Goal: Information Seeking & Learning: Check status

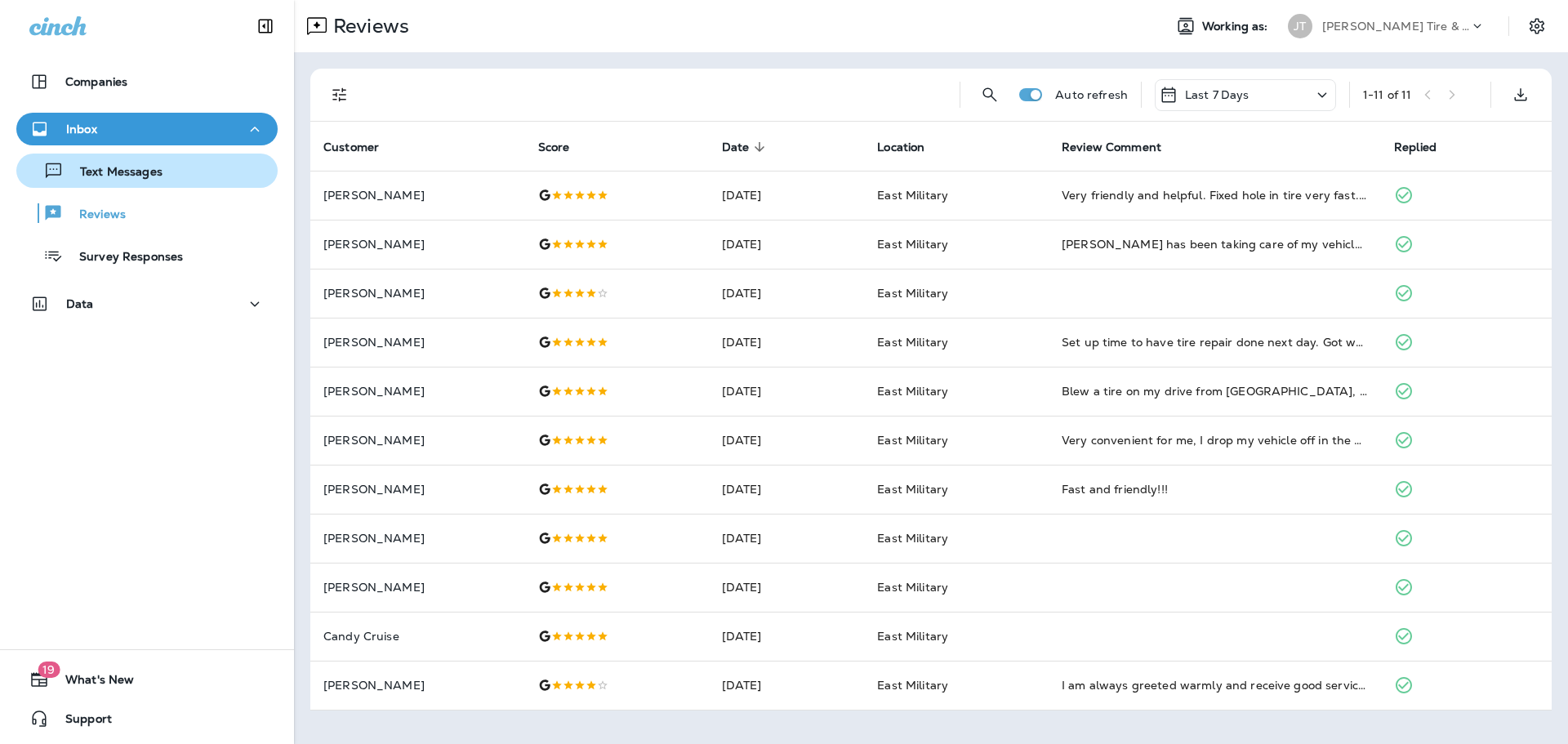
click at [162, 156] on button "Text Messages" at bounding box center [147, 170] width 262 height 34
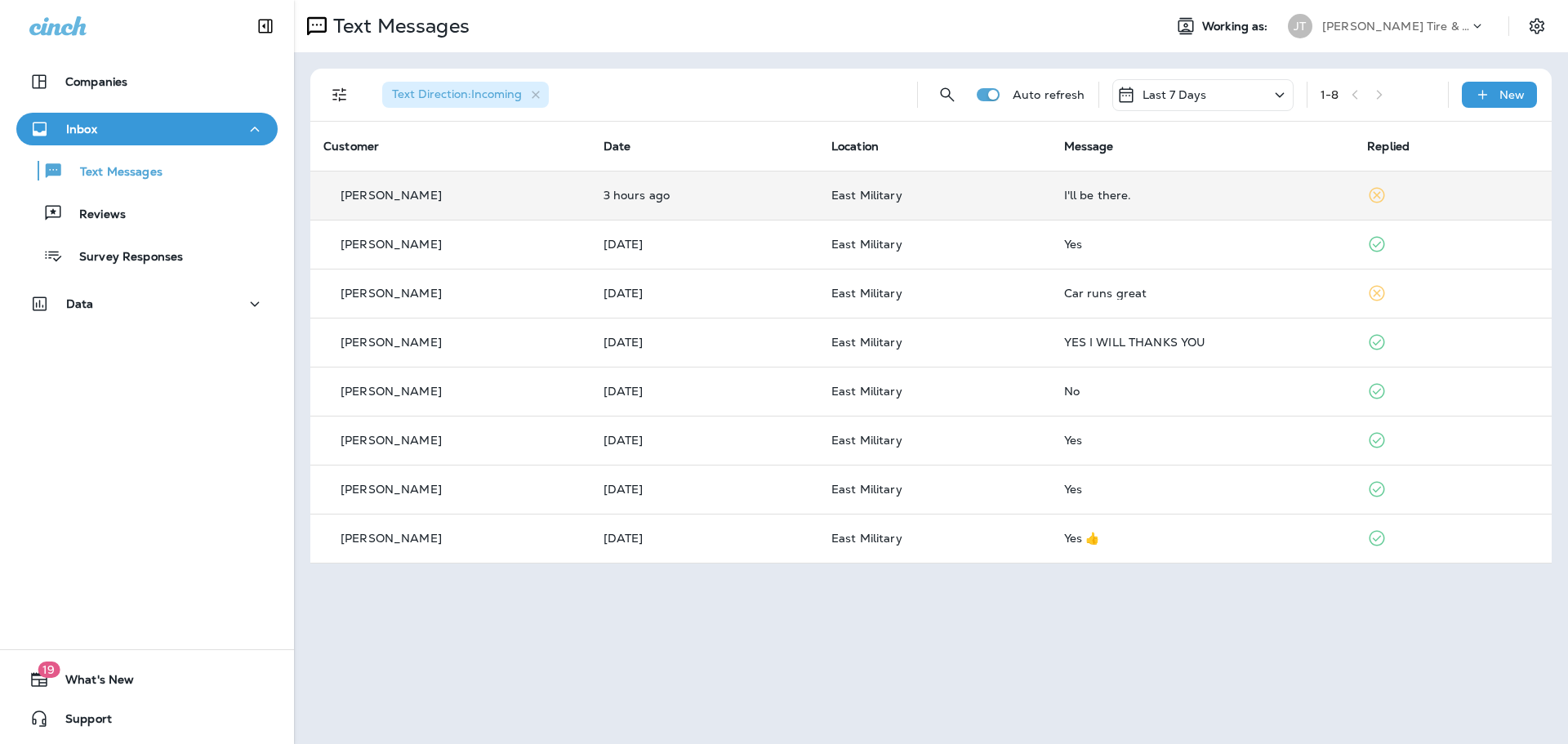
click at [1051, 199] on td "East Military" at bounding box center [934, 196] width 232 height 49
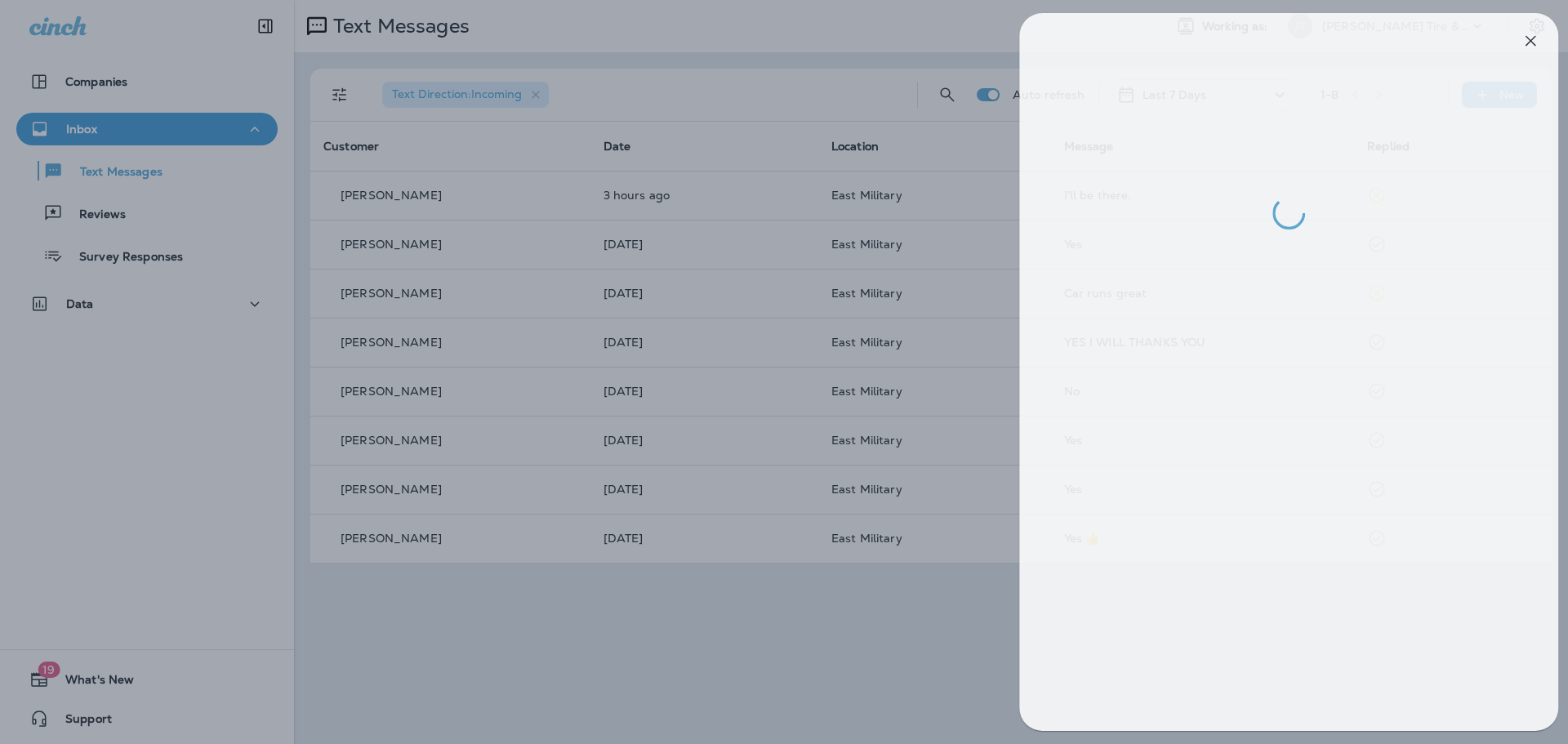
click at [928, 337] on div at bounding box center [795, 372] width 1568 height 744
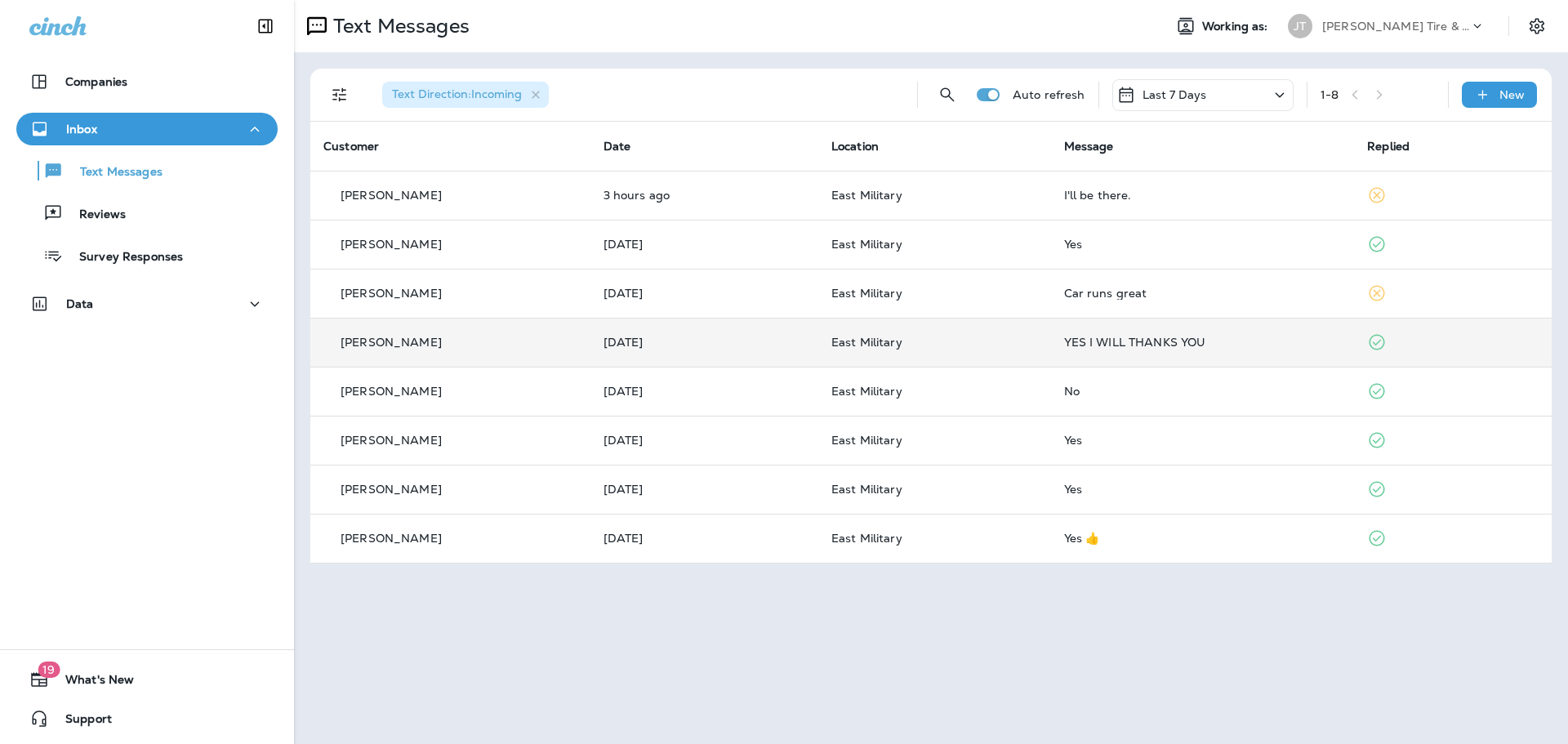
click at [1067, 343] on td "YES I WILL THANKS YOU" at bounding box center [1203, 342] width 304 height 49
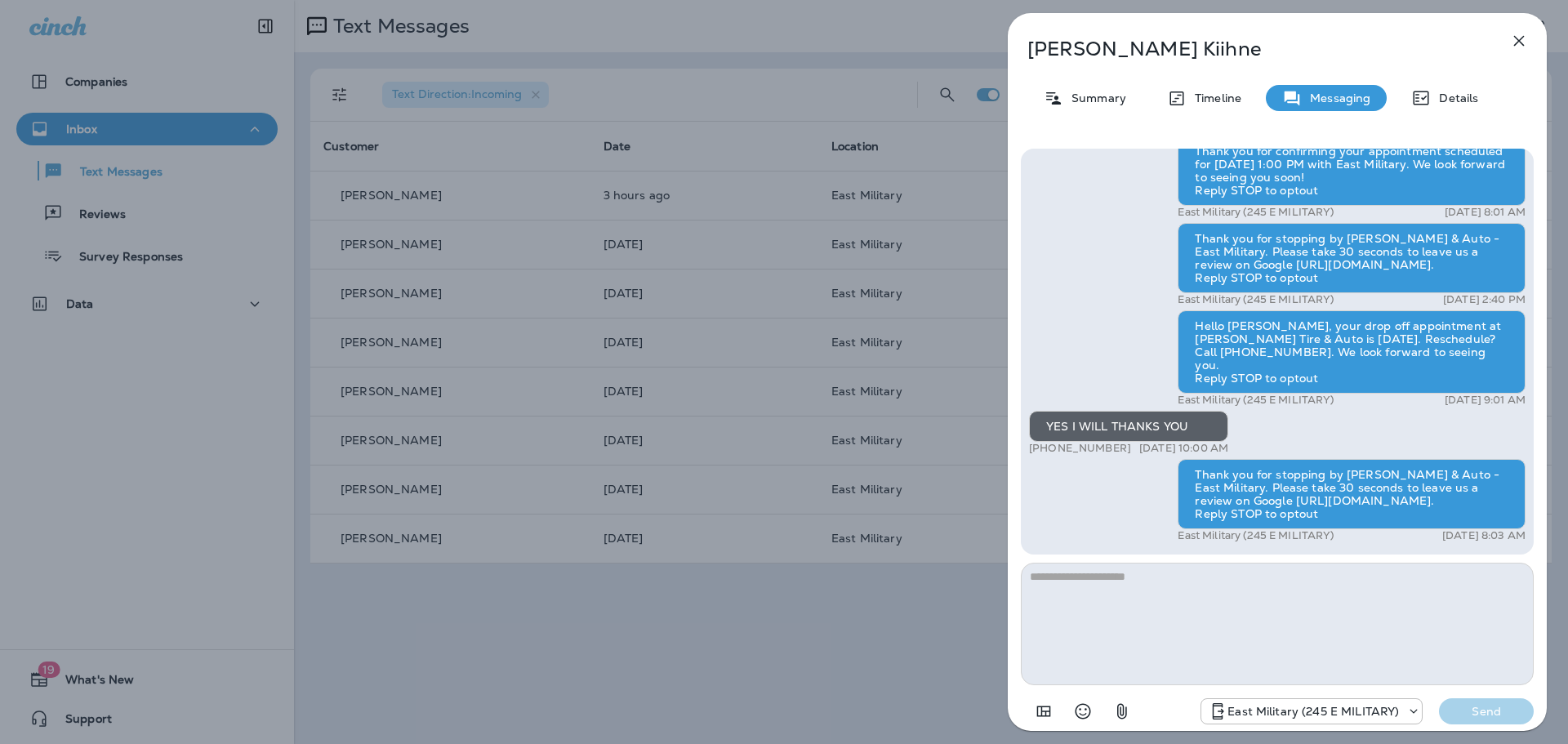
click at [1512, 35] on icon "button" at bounding box center [1519, 40] width 19 height 19
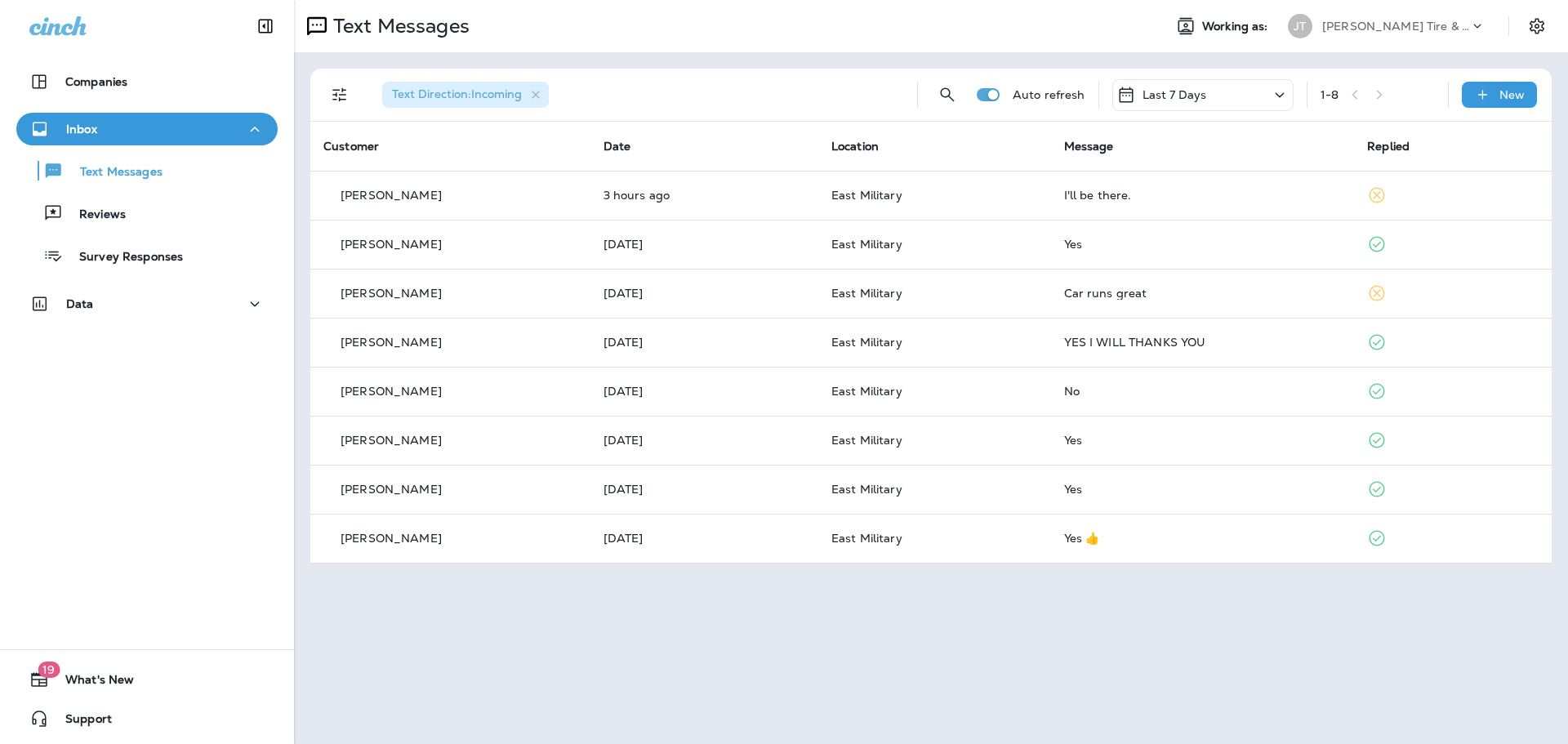
click at [1209, 116] on div "Text Direction : Incoming Auto refresh Last 7 Days 1 - 8 New" at bounding box center [933, 94] width 1221 height 52
click at [1221, 98] on div "Last 7 Days" at bounding box center [1203, 95] width 181 height 32
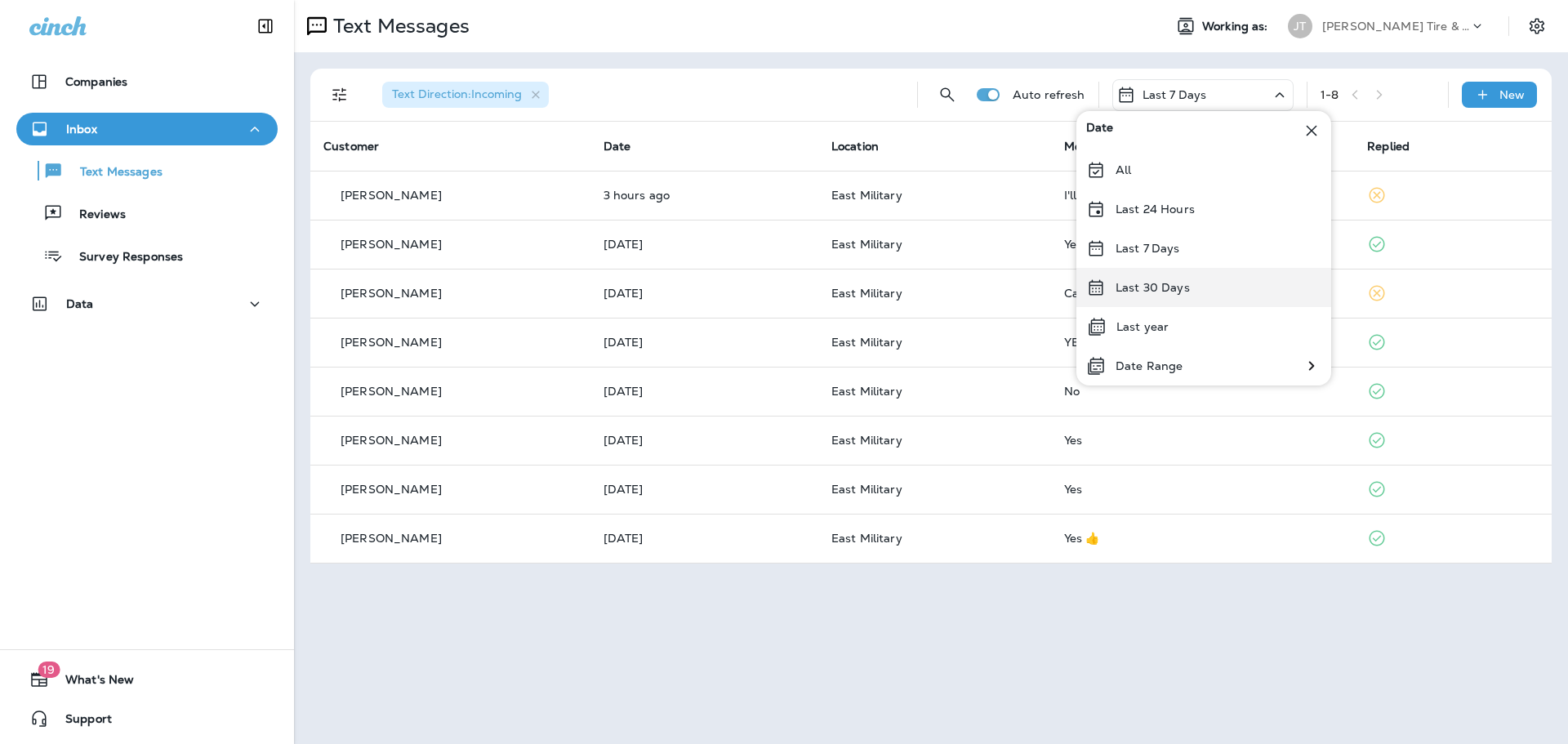
click at [1185, 297] on div "Last 30 Days" at bounding box center [1203, 287] width 254 height 39
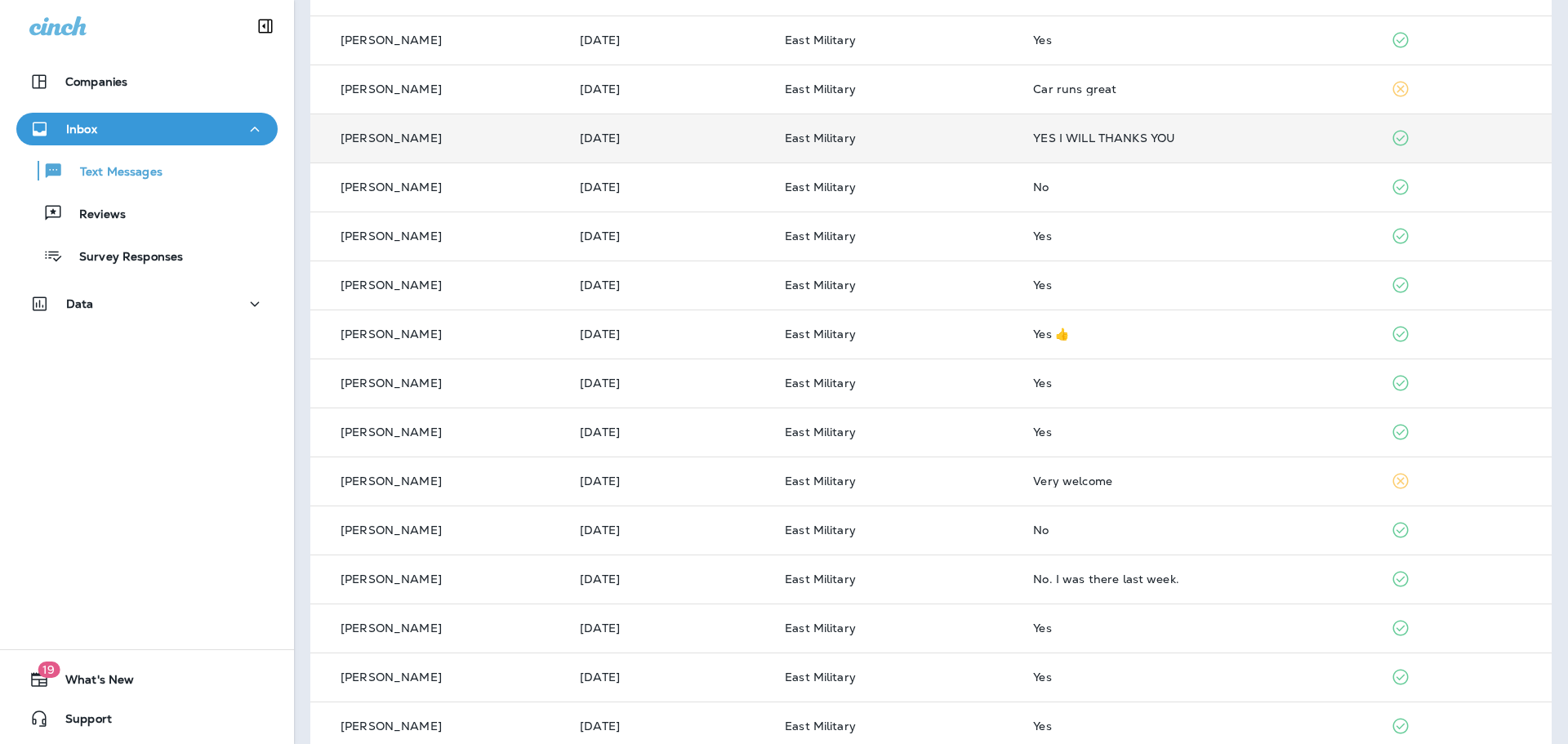
scroll to position [408, 0]
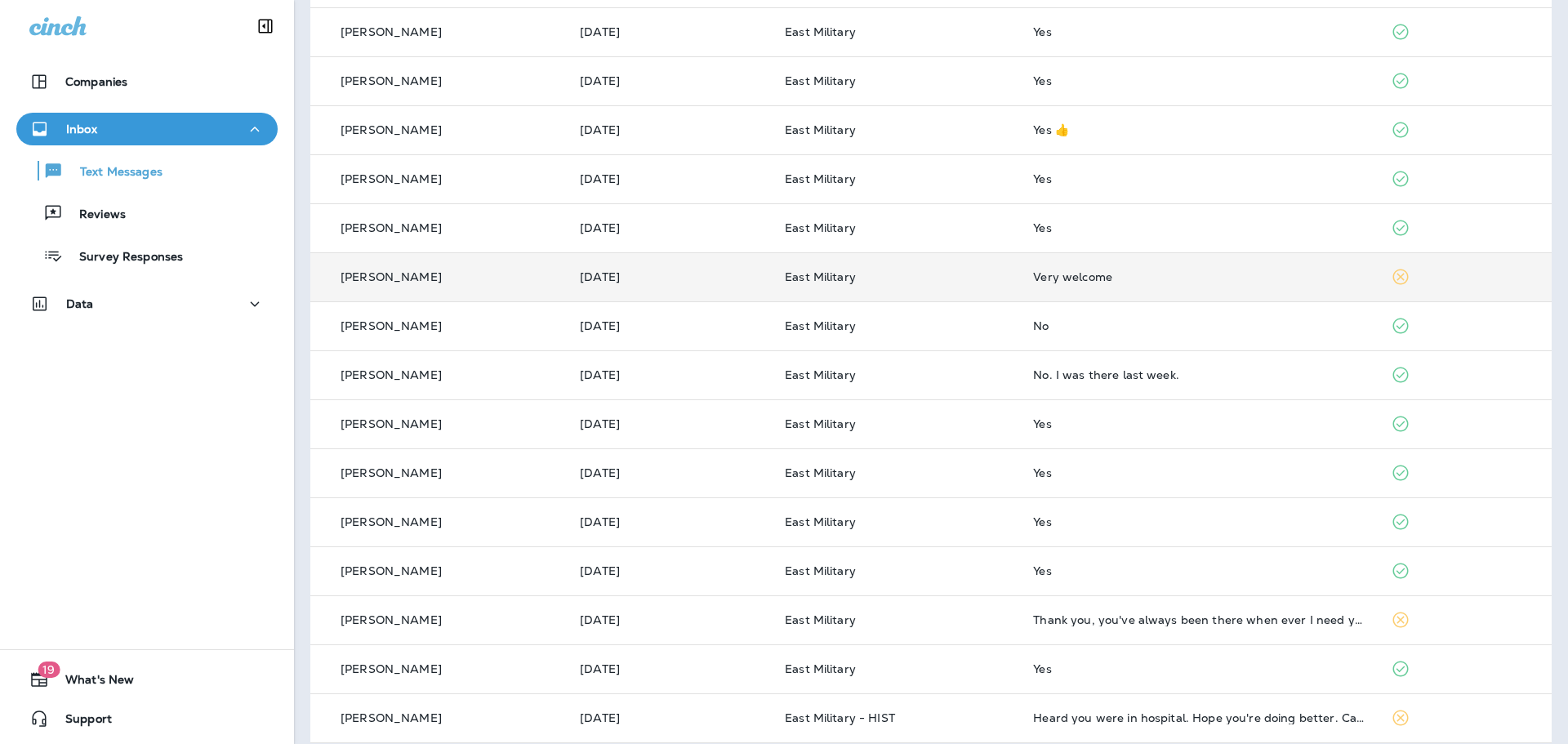
click at [1194, 270] on div "Very welcome" at bounding box center [1197, 276] width 330 height 13
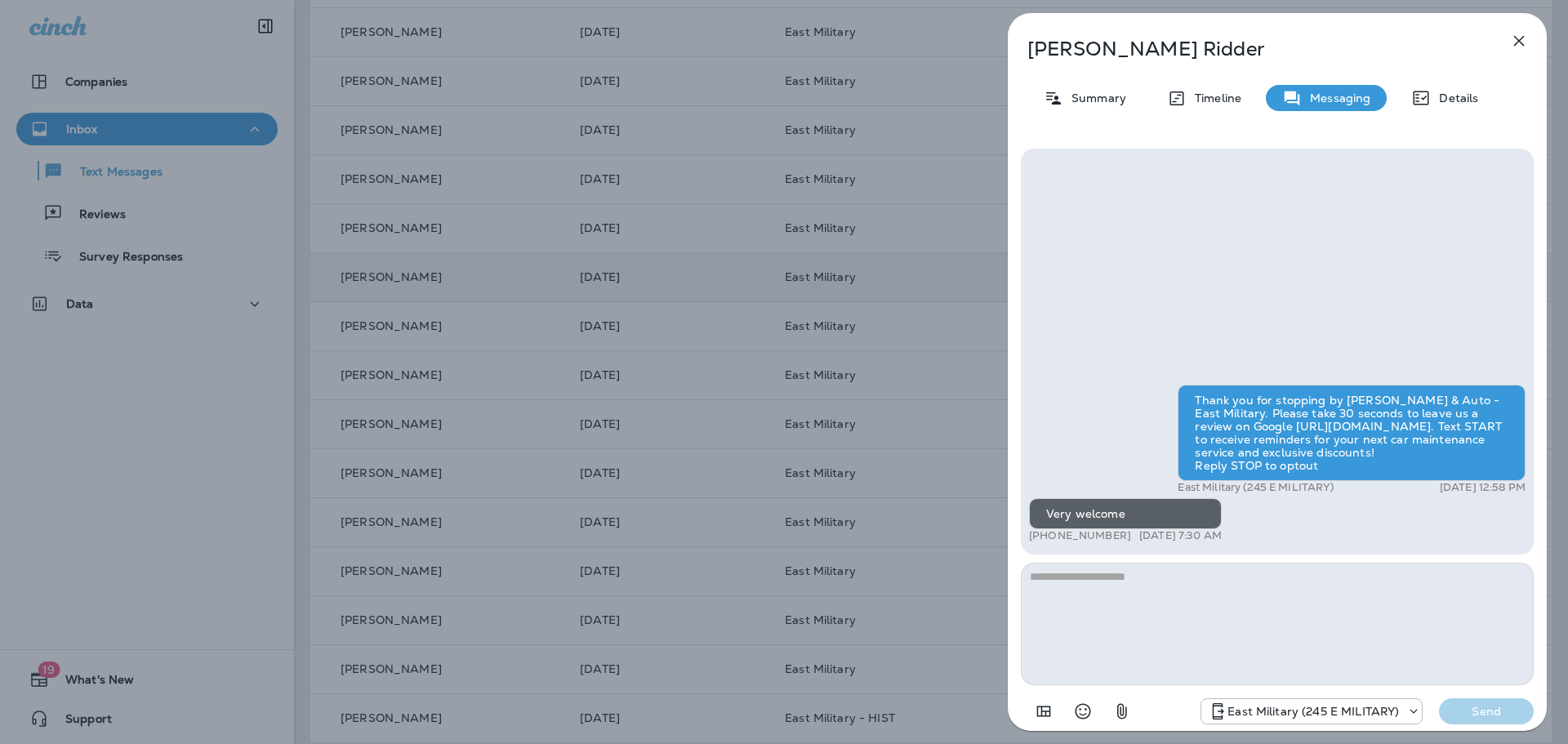
click at [883, 415] on div "[PERSON_NAME] Summary Timeline Messaging Details Thank you for stopping by [PER…" at bounding box center [784, 372] width 1568 height 744
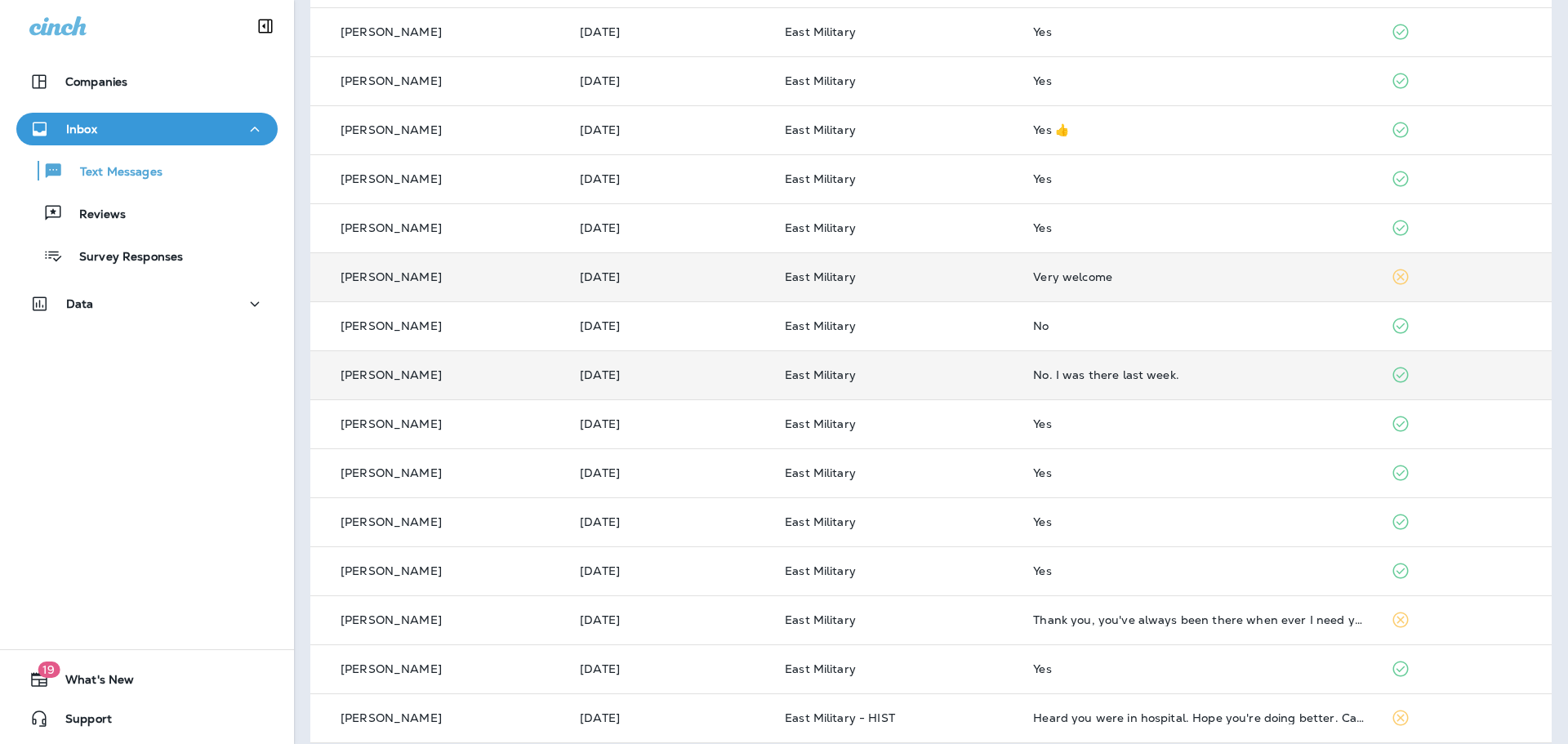
click at [1261, 378] on div "No. I was there last week." at bounding box center [1197, 375] width 330 height 13
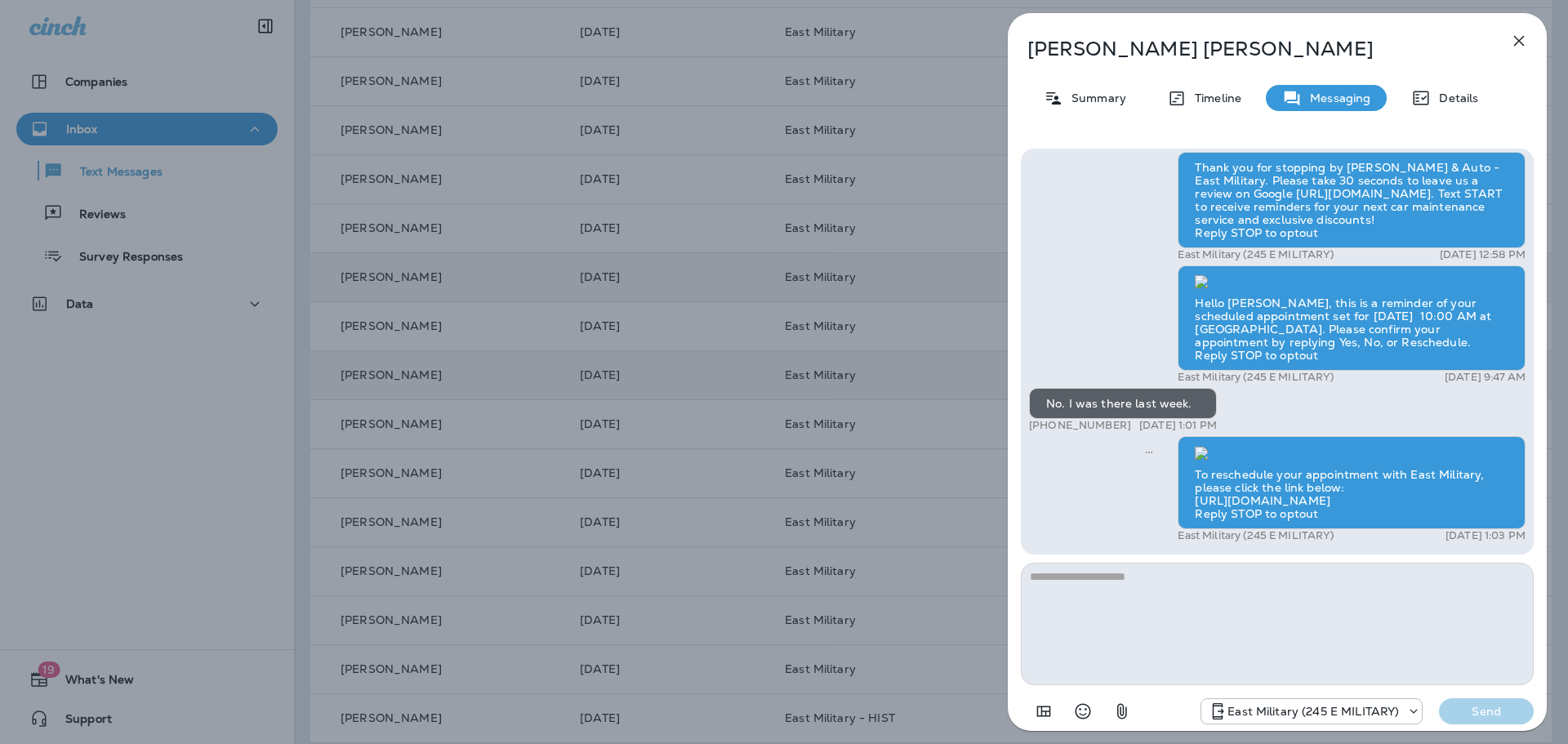
click at [947, 416] on div "[PERSON_NAME] Summary Timeline Messaging Details Thank you for stopping by [PER…" at bounding box center [784, 372] width 1568 height 744
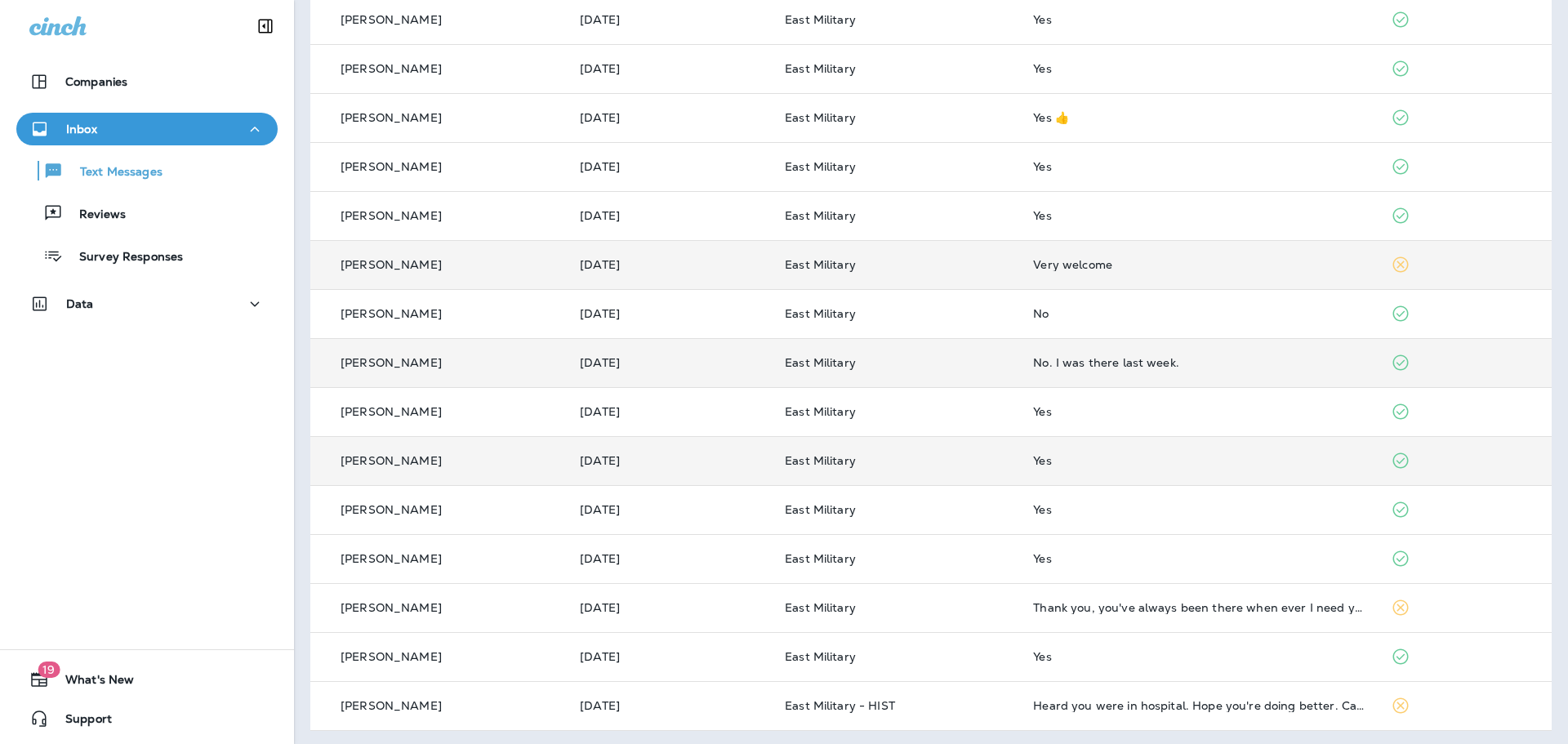
scroll to position [424, 0]
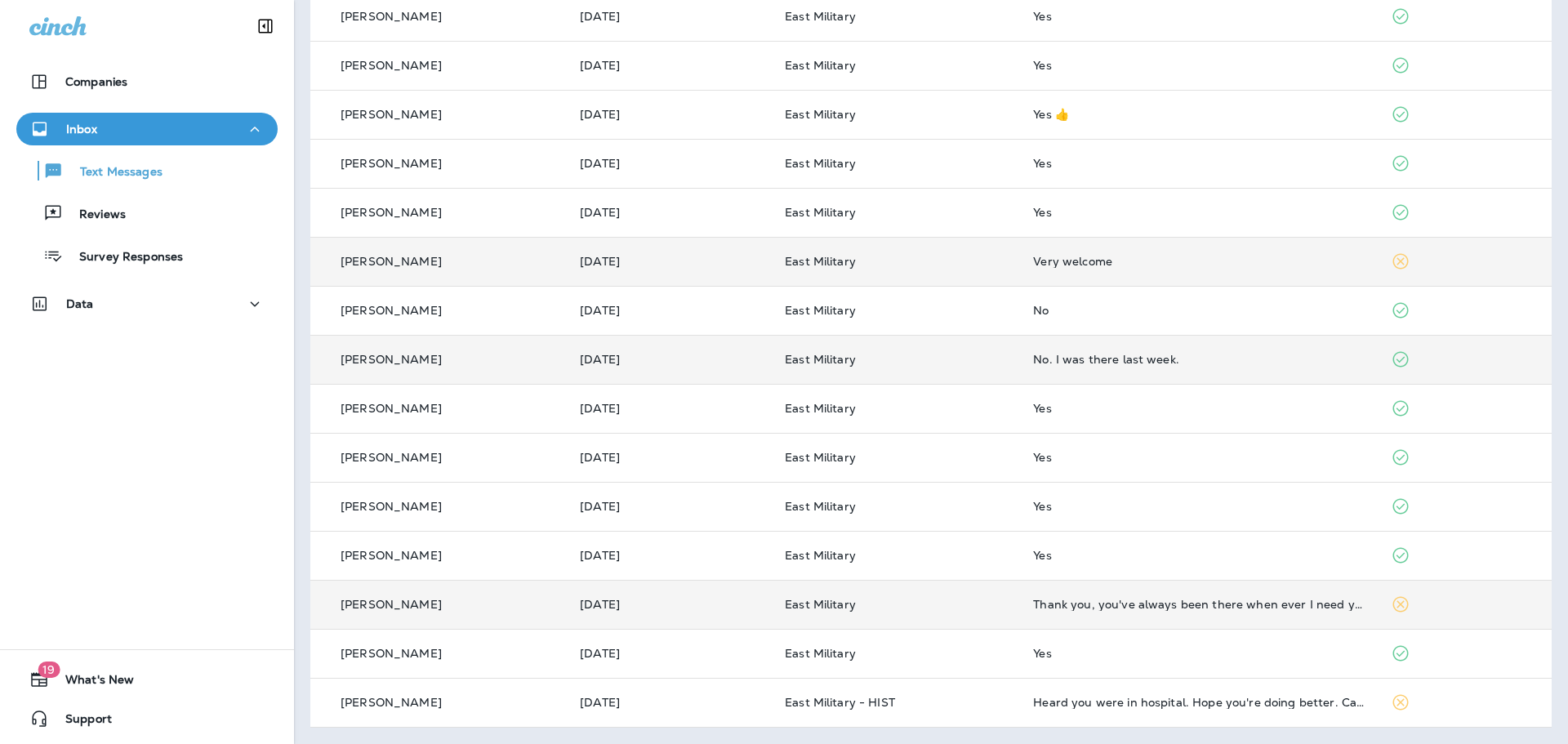
click at [1002, 600] on p "East Military" at bounding box center [896, 604] width 222 height 13
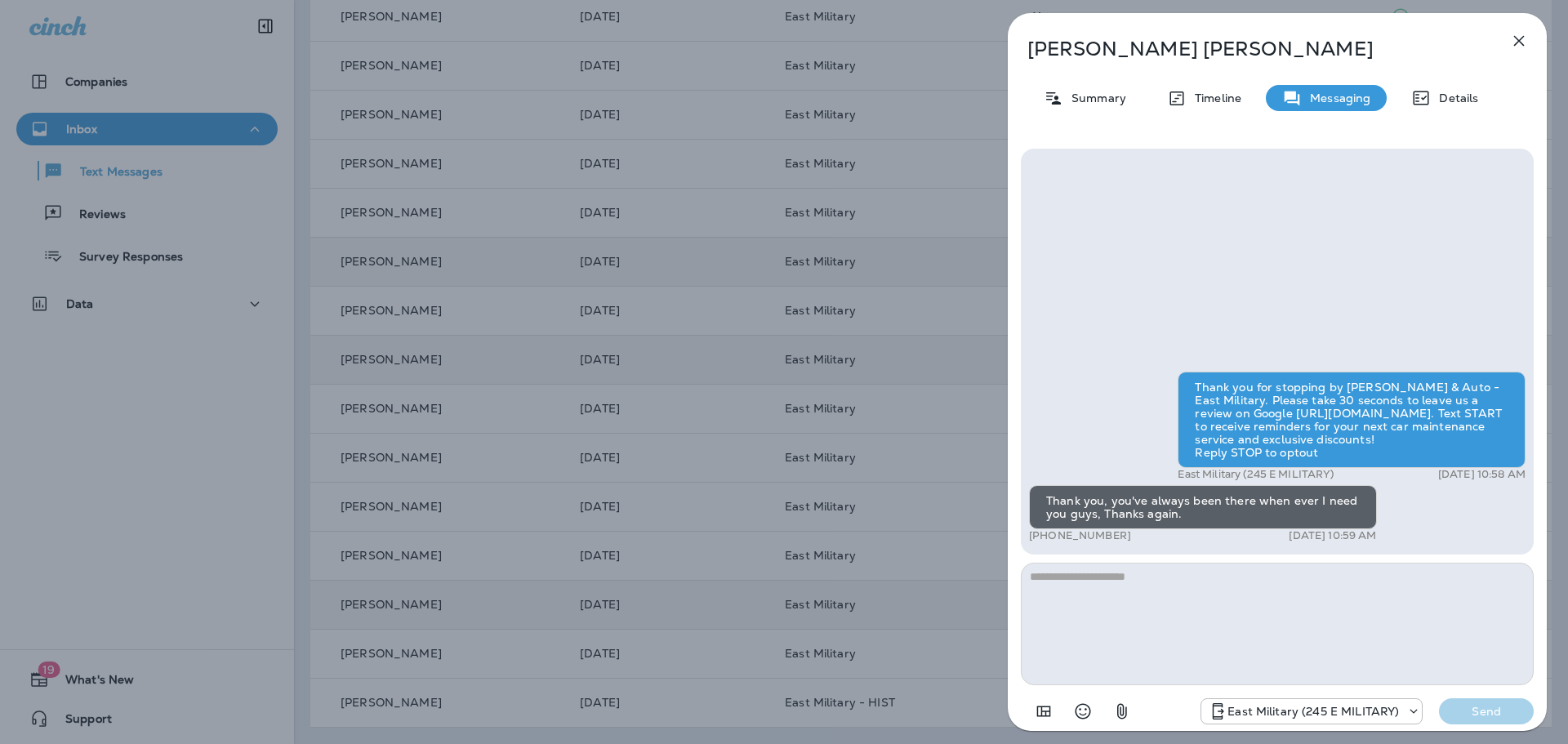
click at [935, 487] on div "[PERSON_NAME] Summary Timeline Messaging Details Thank you for stopping by [PER…" at bounding box center [784, 372] width 1568 height 744
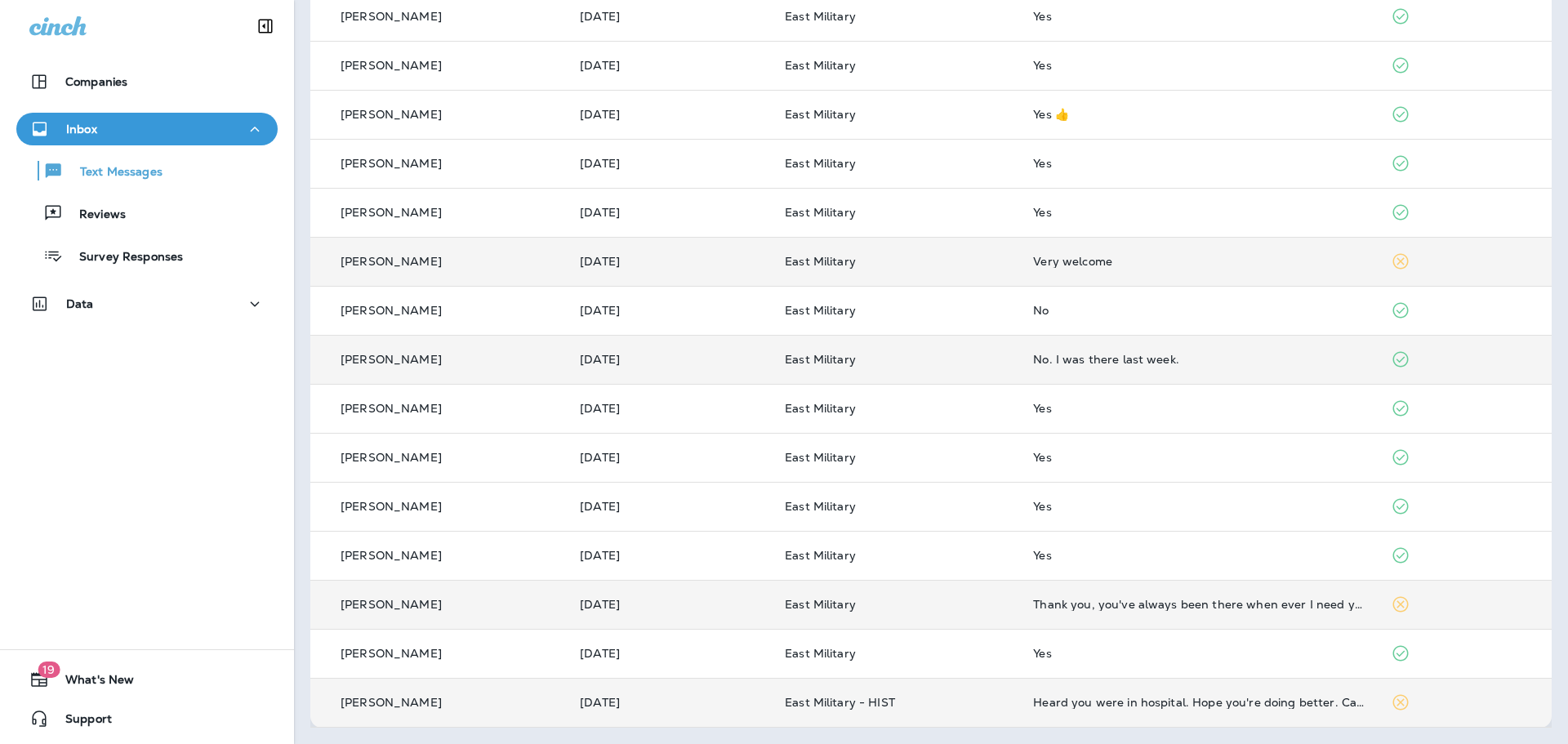
click at [974, 704] on p "East Military - HIST" at bounding box center [896, 702] width 222 height 13
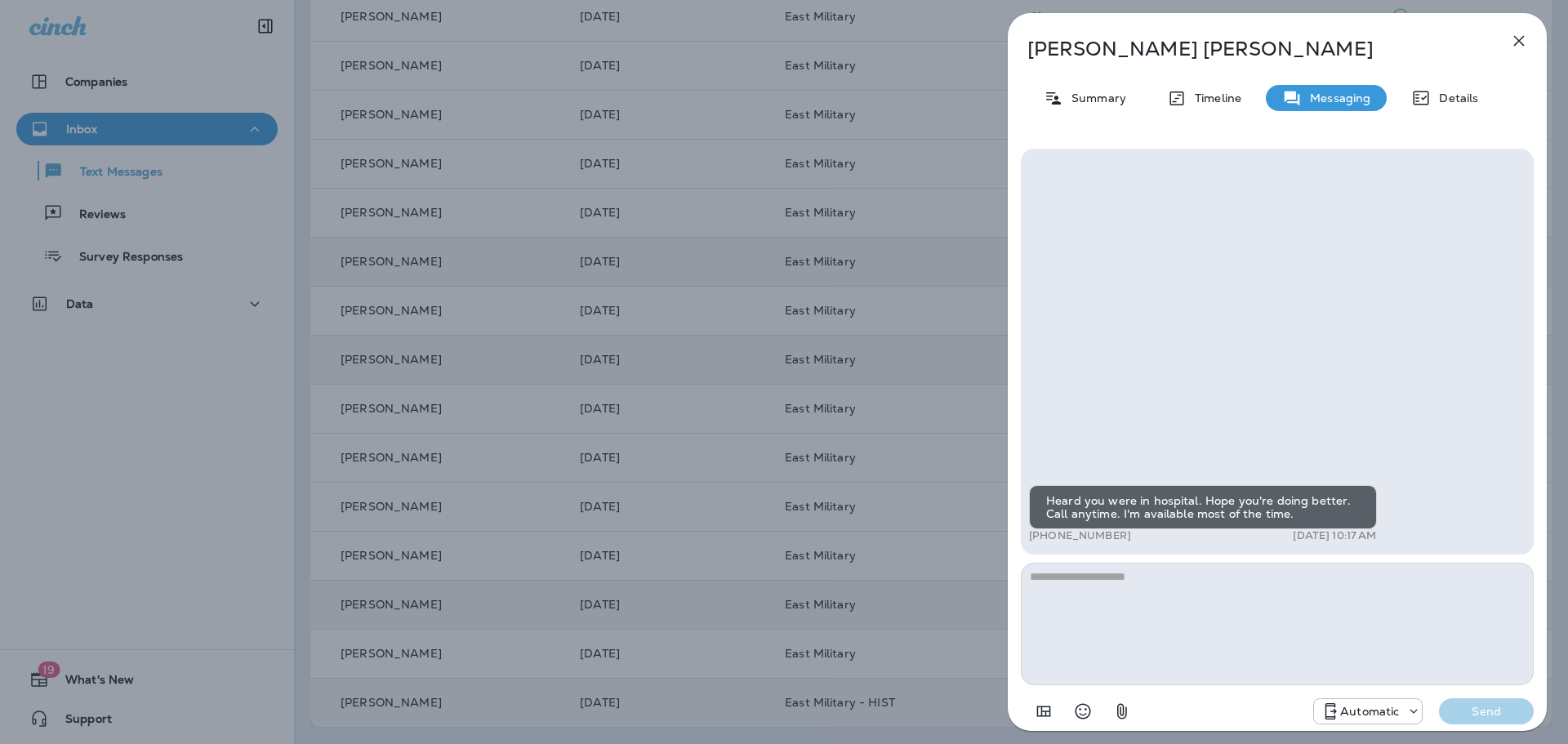
click at [972, 594] on div "[PERSON_NAME] Summary Timeline Messaging Details Heard you were in hospital. Ho…" at bounding box center [784, 372] width 1568 height 744
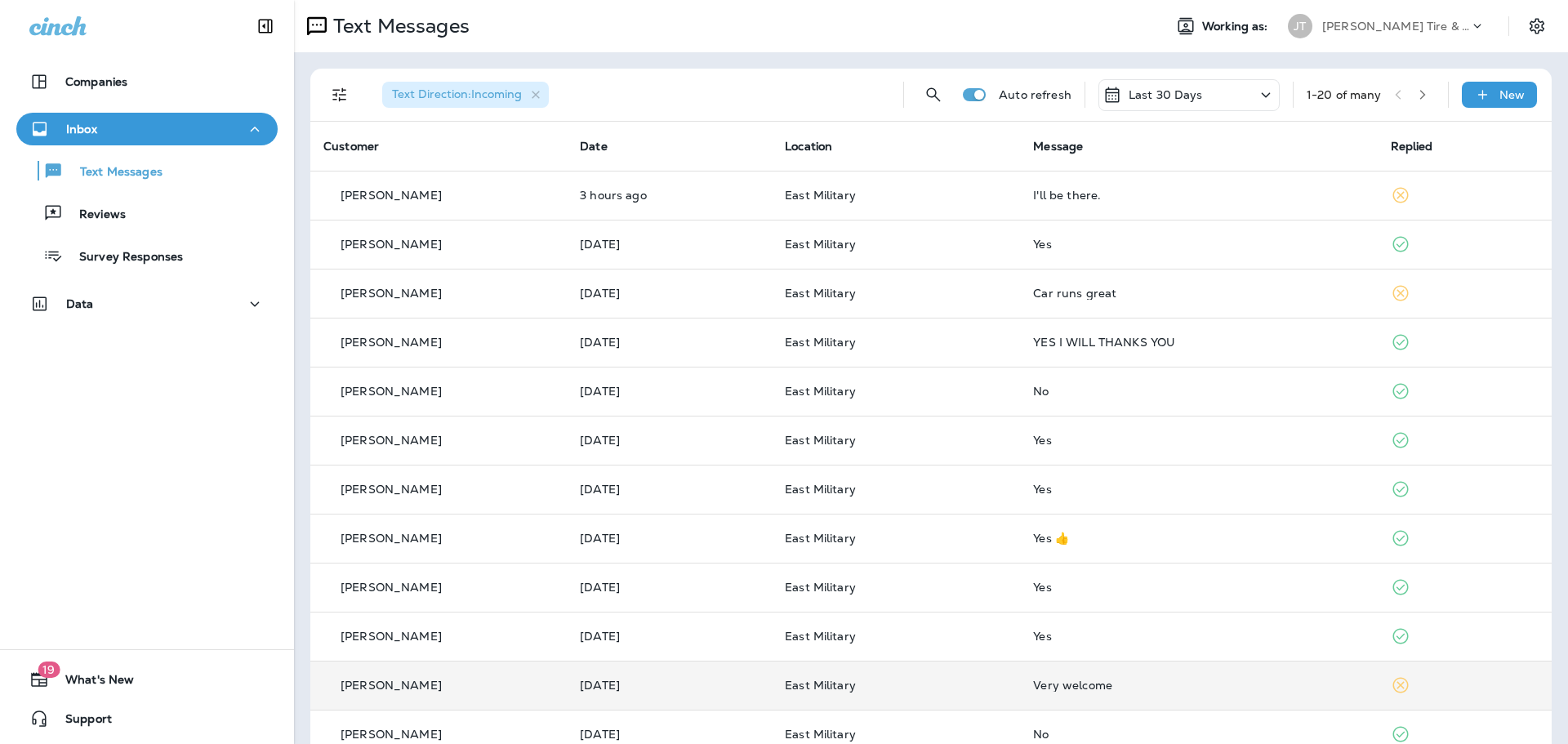
click at [1230, 86] on div "Last 30 Days" at bounding box center [1189, 95] width 181 height 32
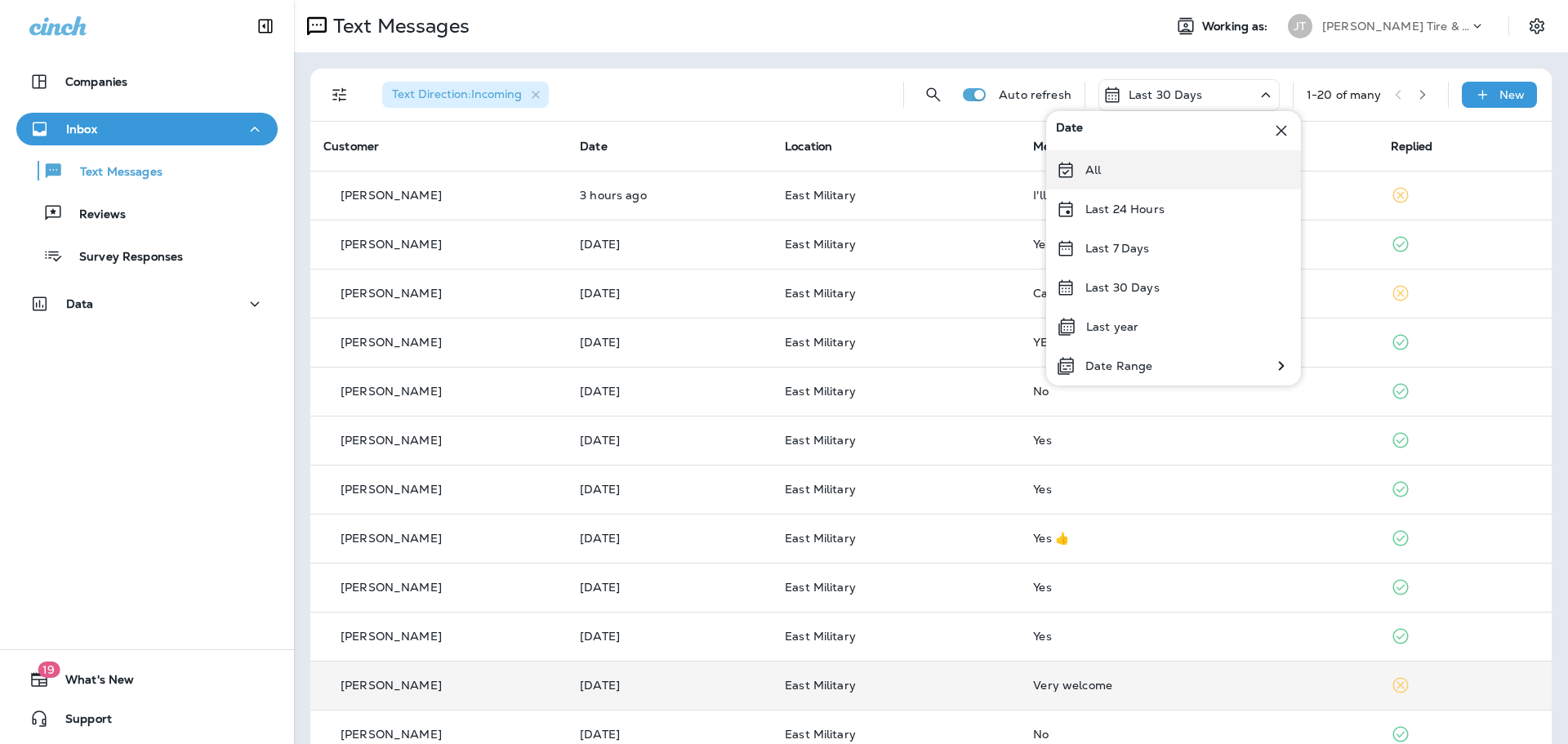
click at [1190, 150] on div "All" at bounding box center [1173, 169] width 254 height 39
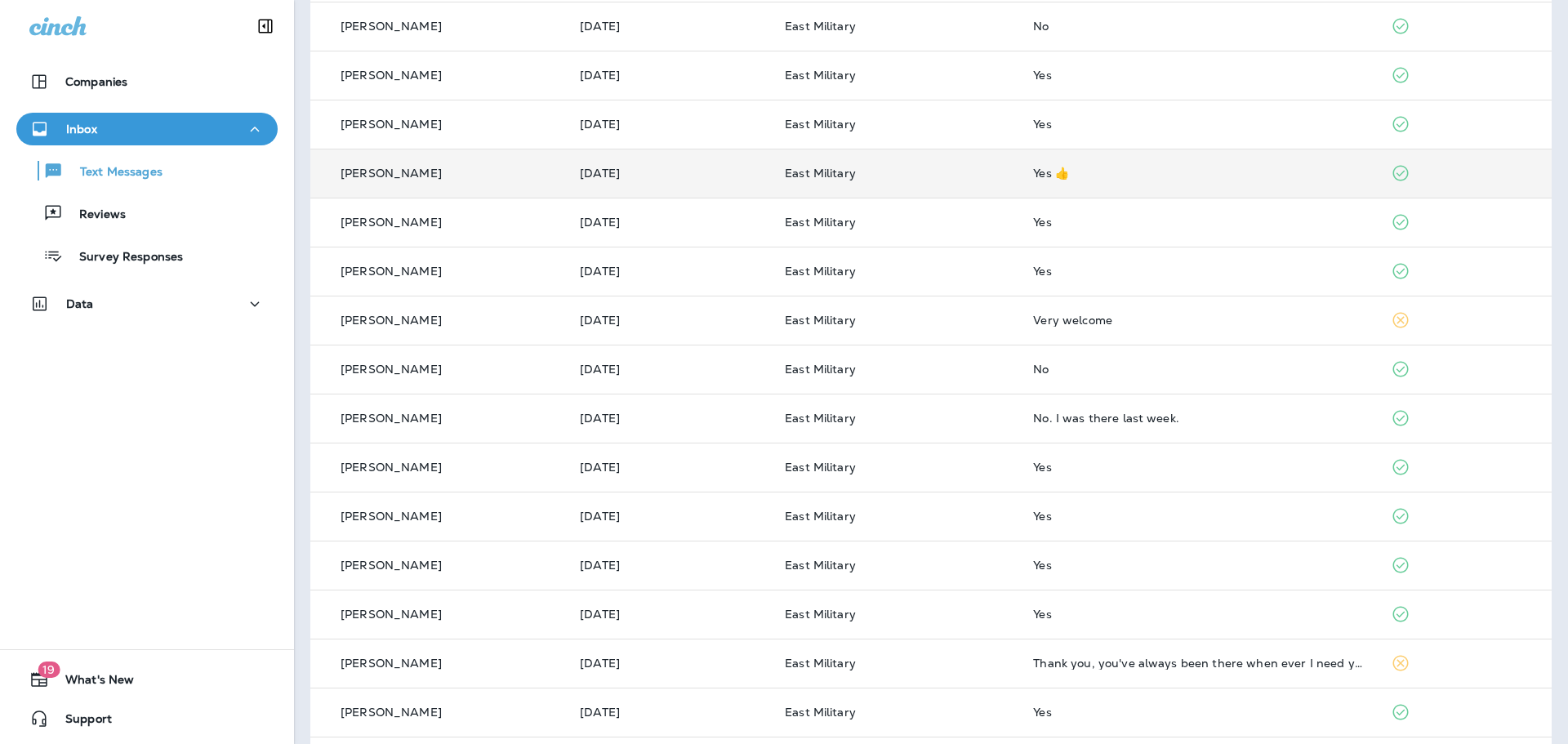
scroll to position [424, 0]
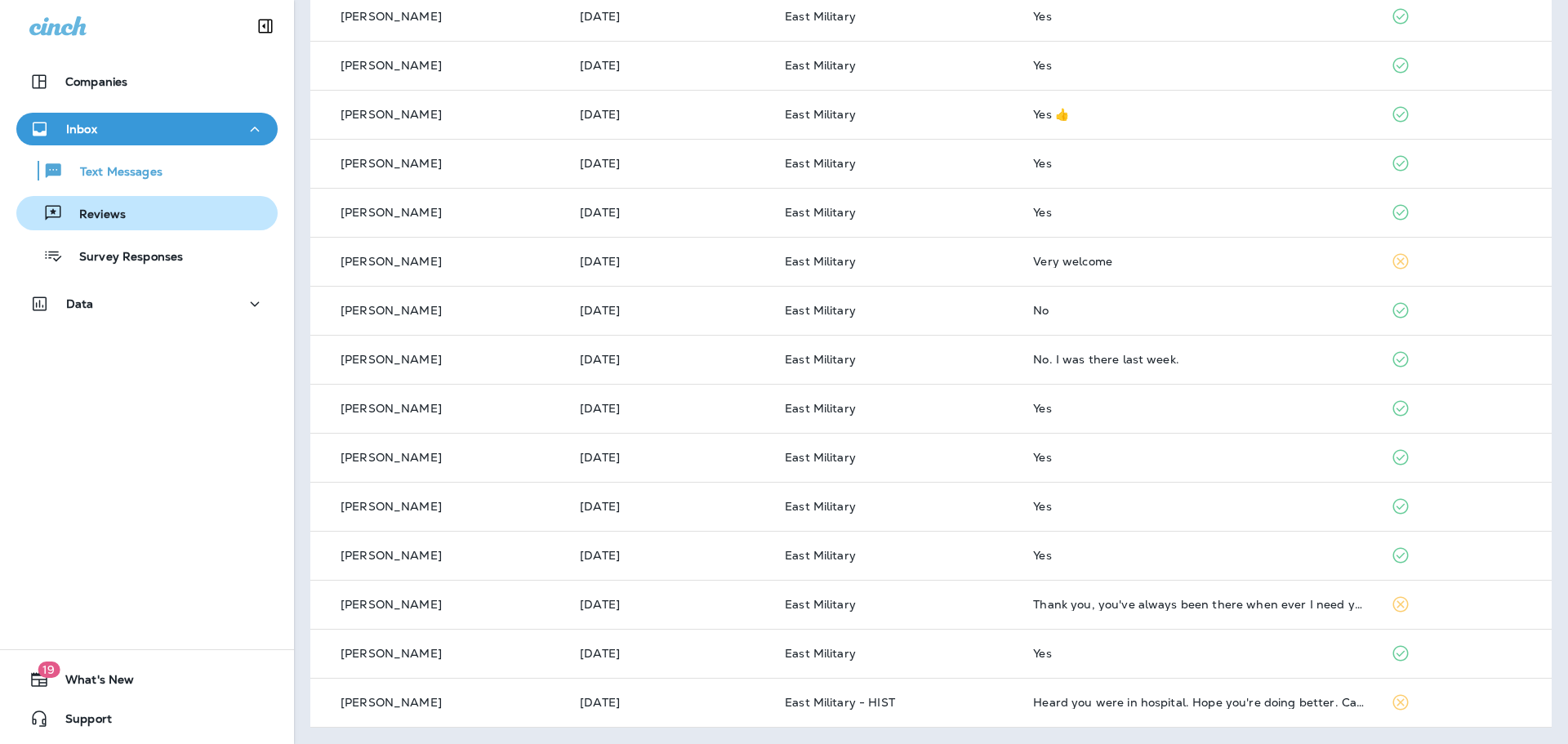
click at [130, 201] on div "Reviews" at bounding box center [146, 213] width 248 height 25
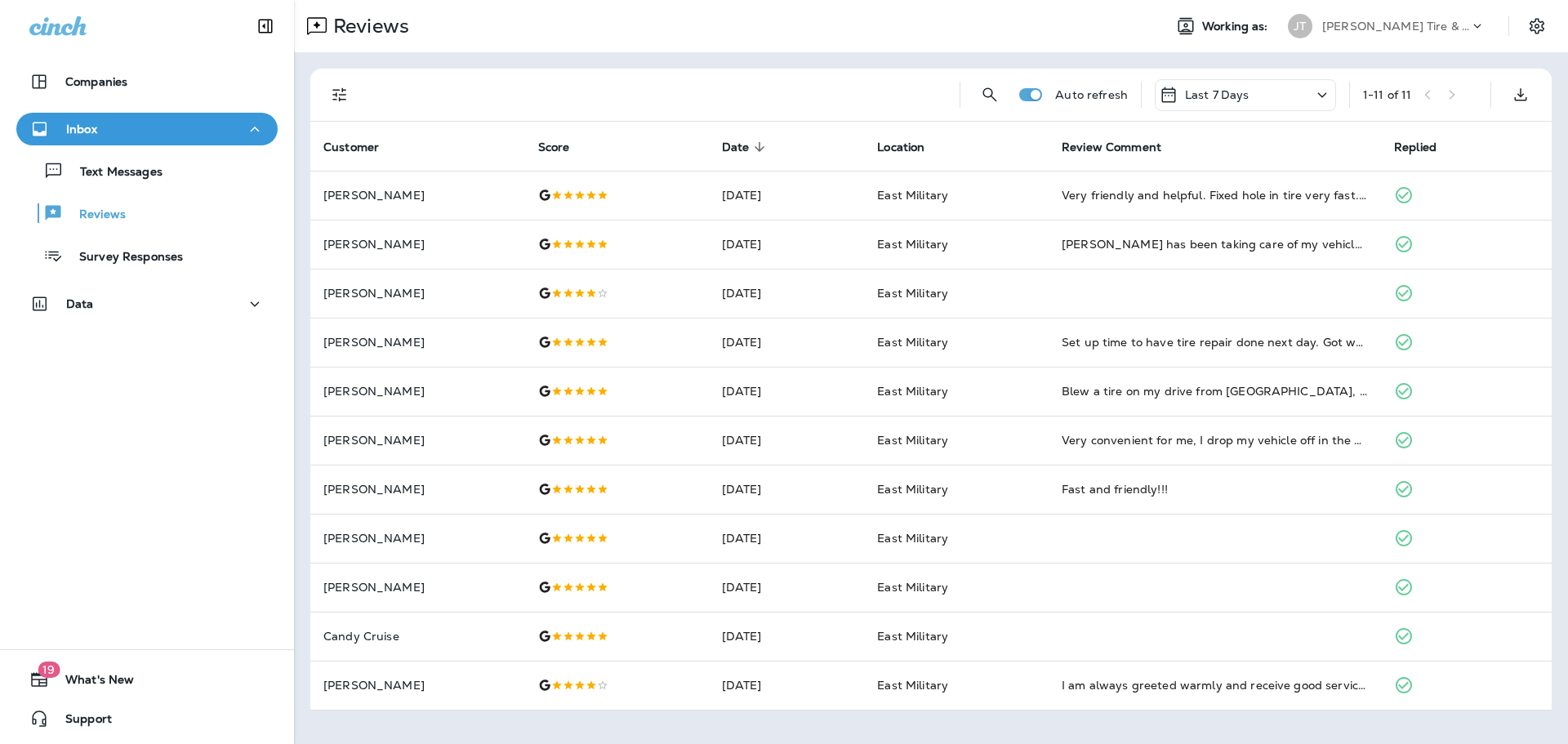
click at [1239, 104] on div "Last 7 Days" at bounding box center [1245, 95] width 181 height 32
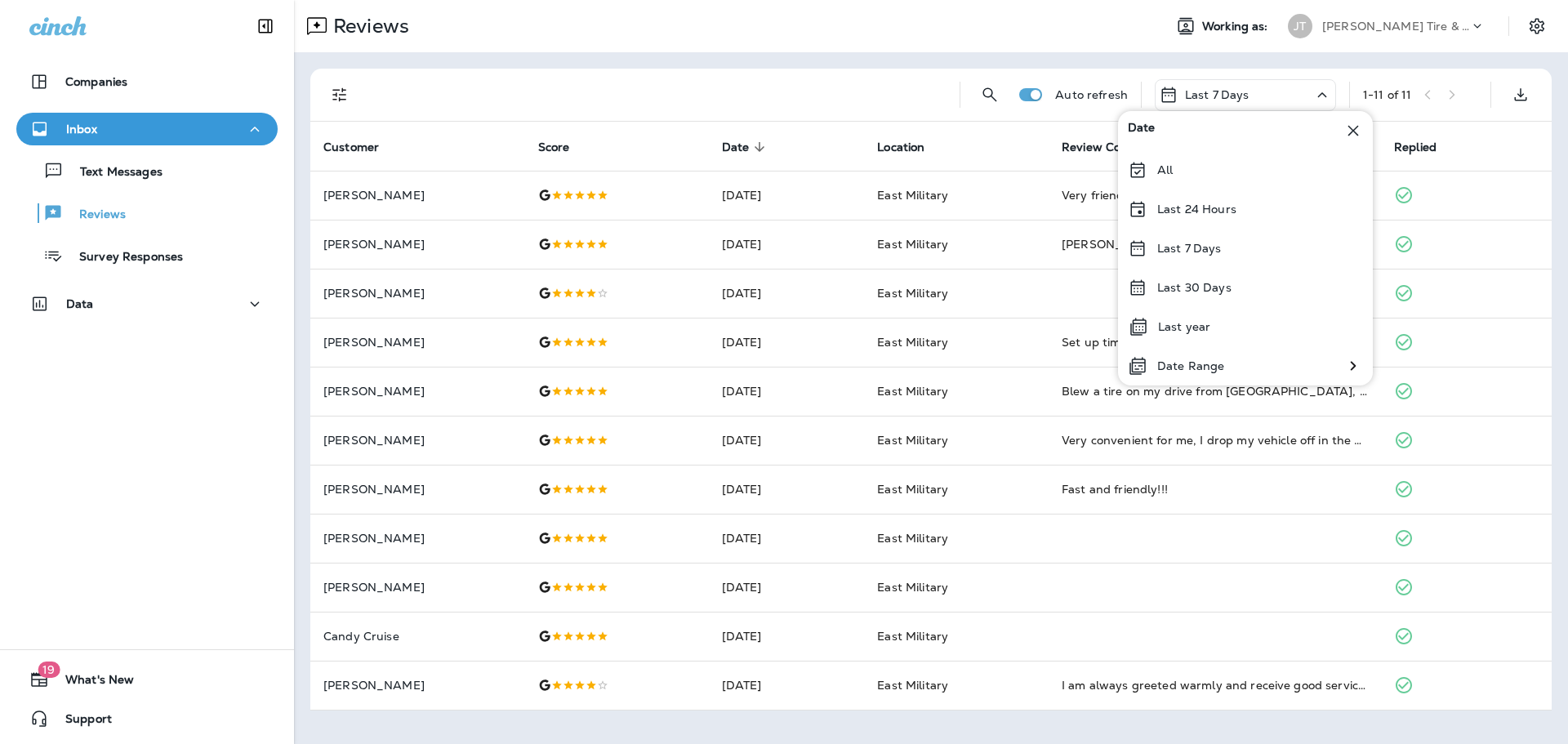
click at [1124, 72] on div "Auto refresh Last 7 Days 1 - 11 of 11" at bounding box center [933, 94] width 1221 height 52
